Goal: Task Accomplishment & Management: Use online tool/utility

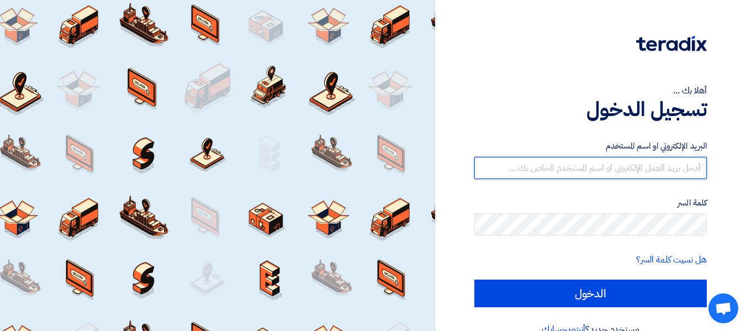
click at [628, 162] on input "text" at bounding box center [590, 168] width 232 height 22
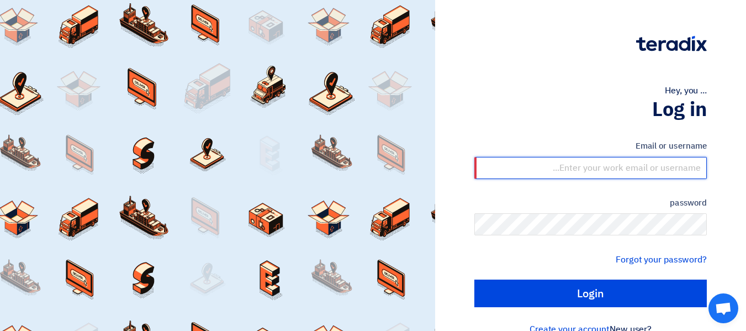
click at [655, 167] on input "text" at bounding box center [590, 168] width 232 height 22
type input "[PERSON_NAME][EMAIL_ADDRESS][DOMAIN_NAME]"
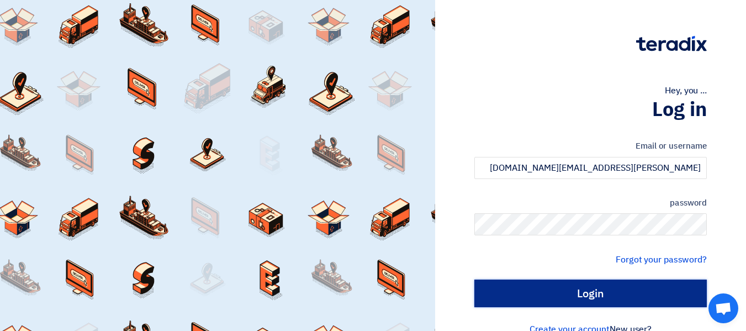
click at [566, 299] on input "Login" at bounding box center [590, 293] width 232 height 28
type input "Sign in"
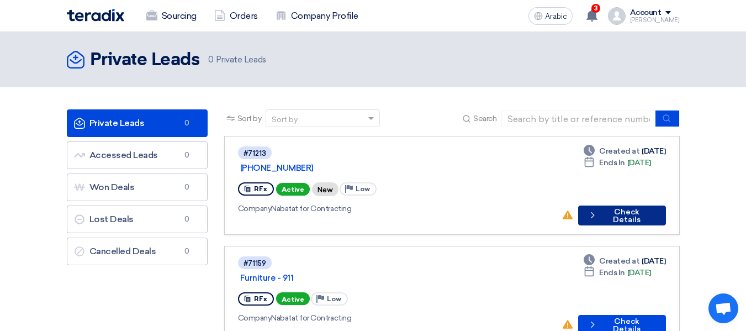
click at [587, 205] on button "Check details Check Details" at bounding box center [622, 215] width 88 height 20
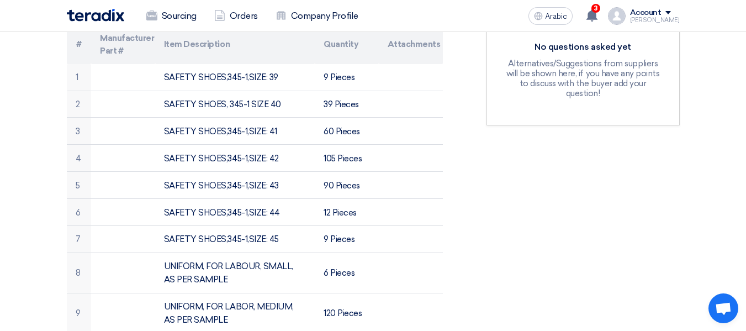
scroll to position [221, 0]
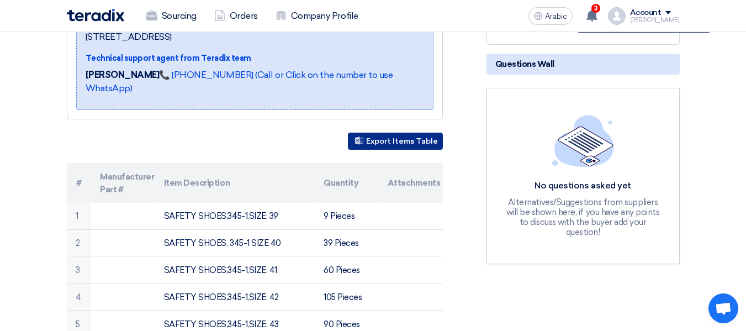
click at [413, 133] on button "Export Items Table" at bounding box center [395, 141] width 95 height 17
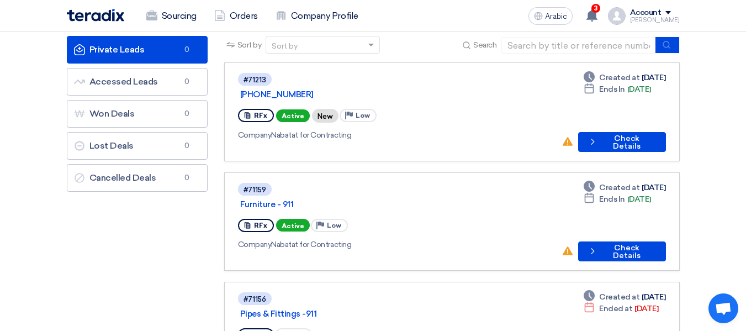
scroll to position [55, 0]
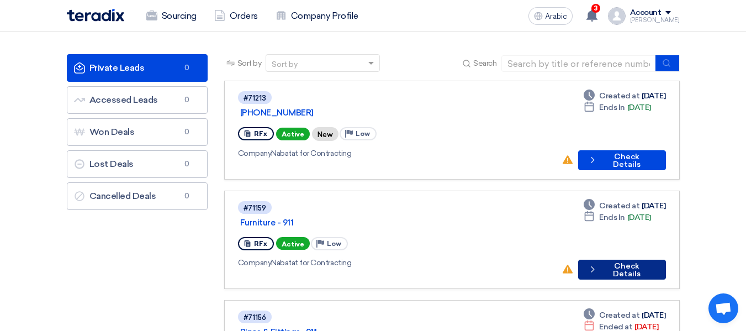
click at [620, 260] on button "Check details Check Details" at bounding box center [622, 270] width 88 height 20
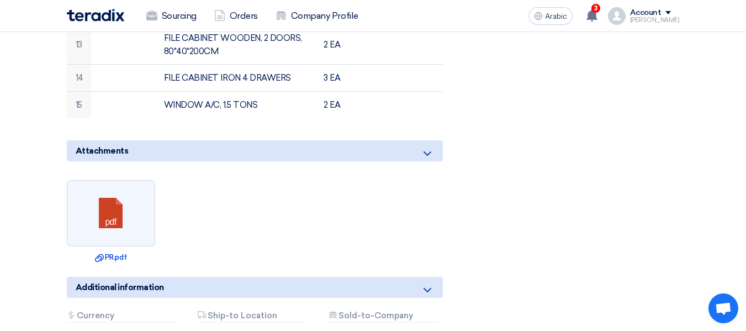
scroll to position [0, 0]
